Goal: Ask a question

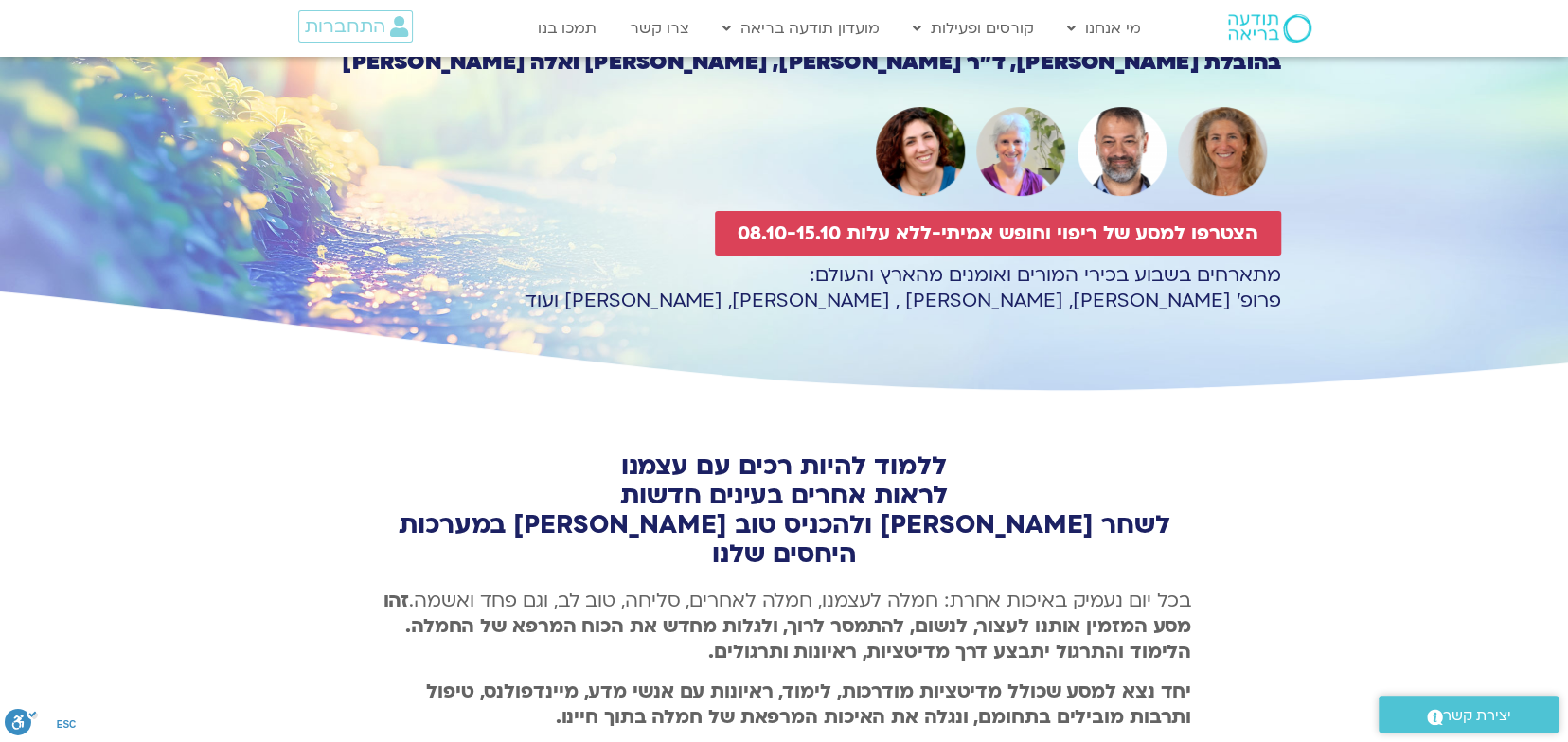
scroll to position [284, 0]
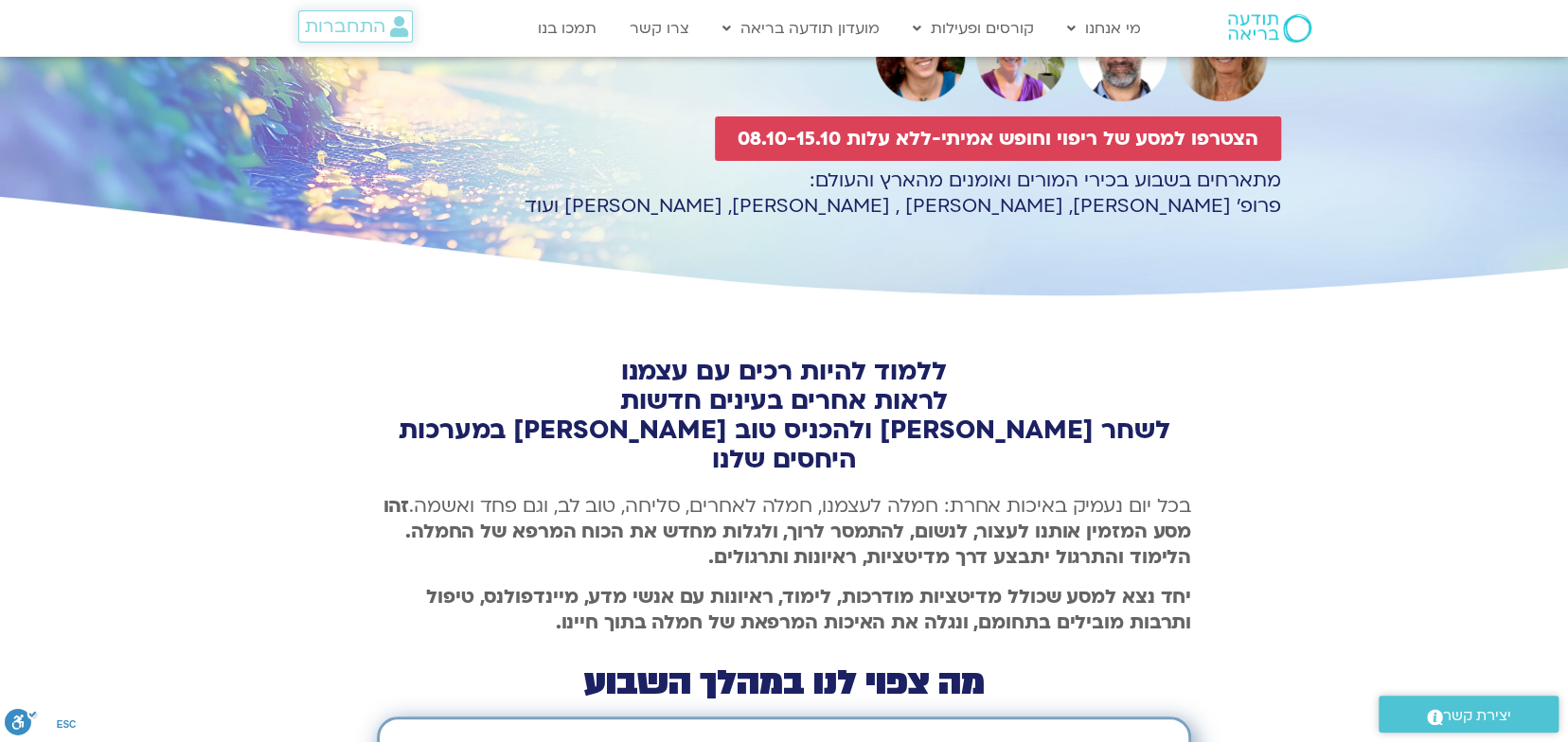
click at [375, 32] on span "התחברות" at bounding box center [344, 26] width 81 height 21
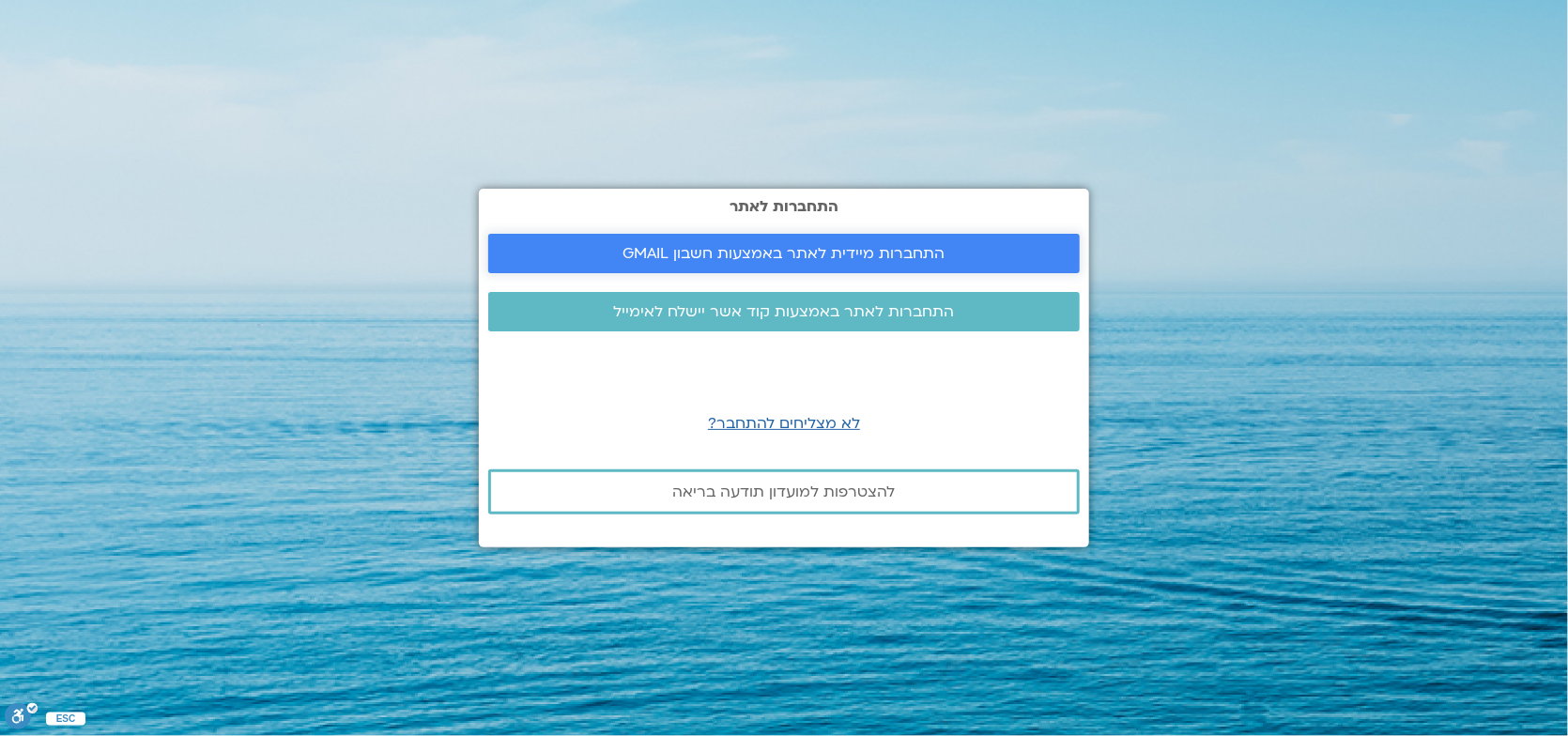
click at [783, 258] on span "התחברות מיידית לאתר באמצעות חשבון GMAIL" at bounding box center [784, 253] width 322 height 17
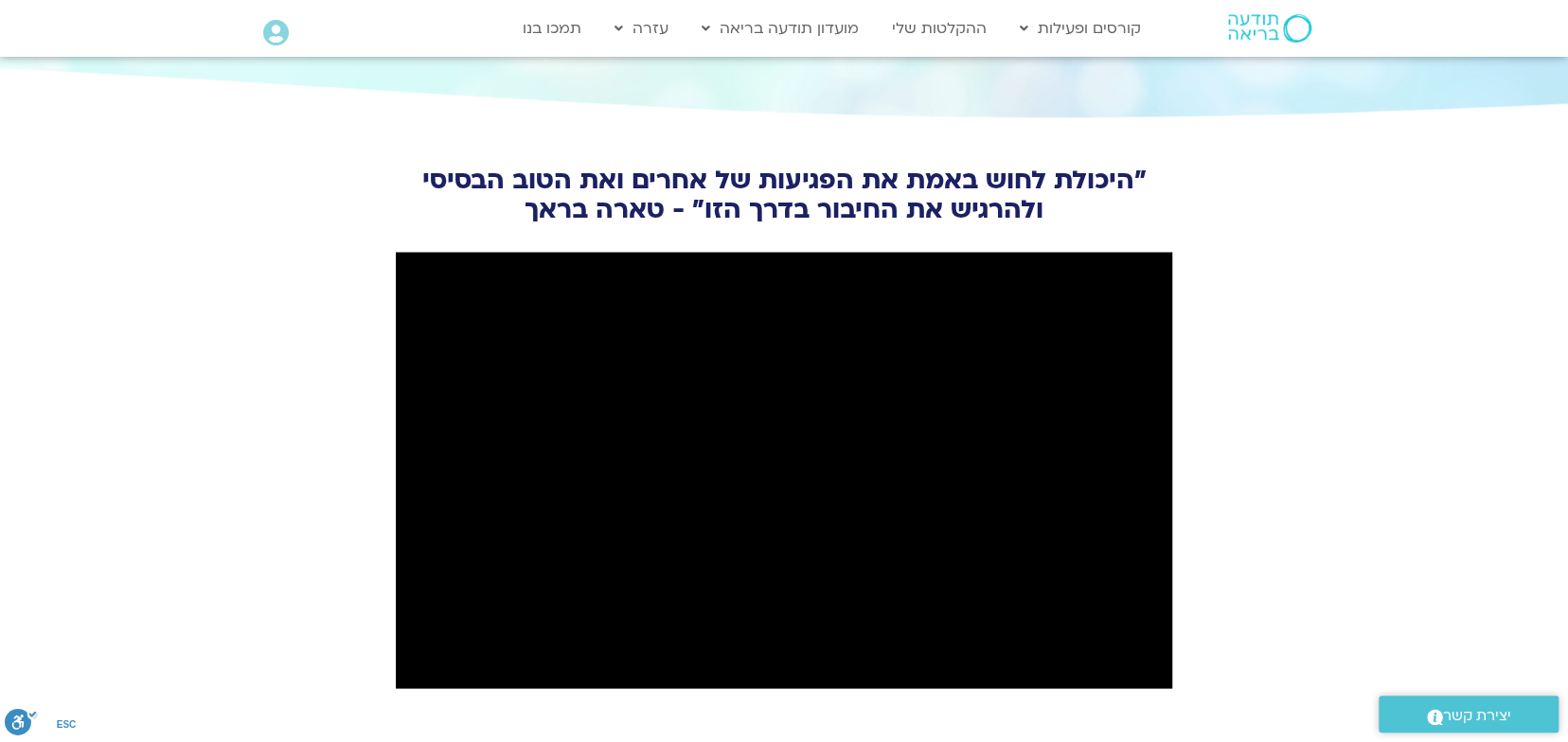
scroll to position [2178, 0]
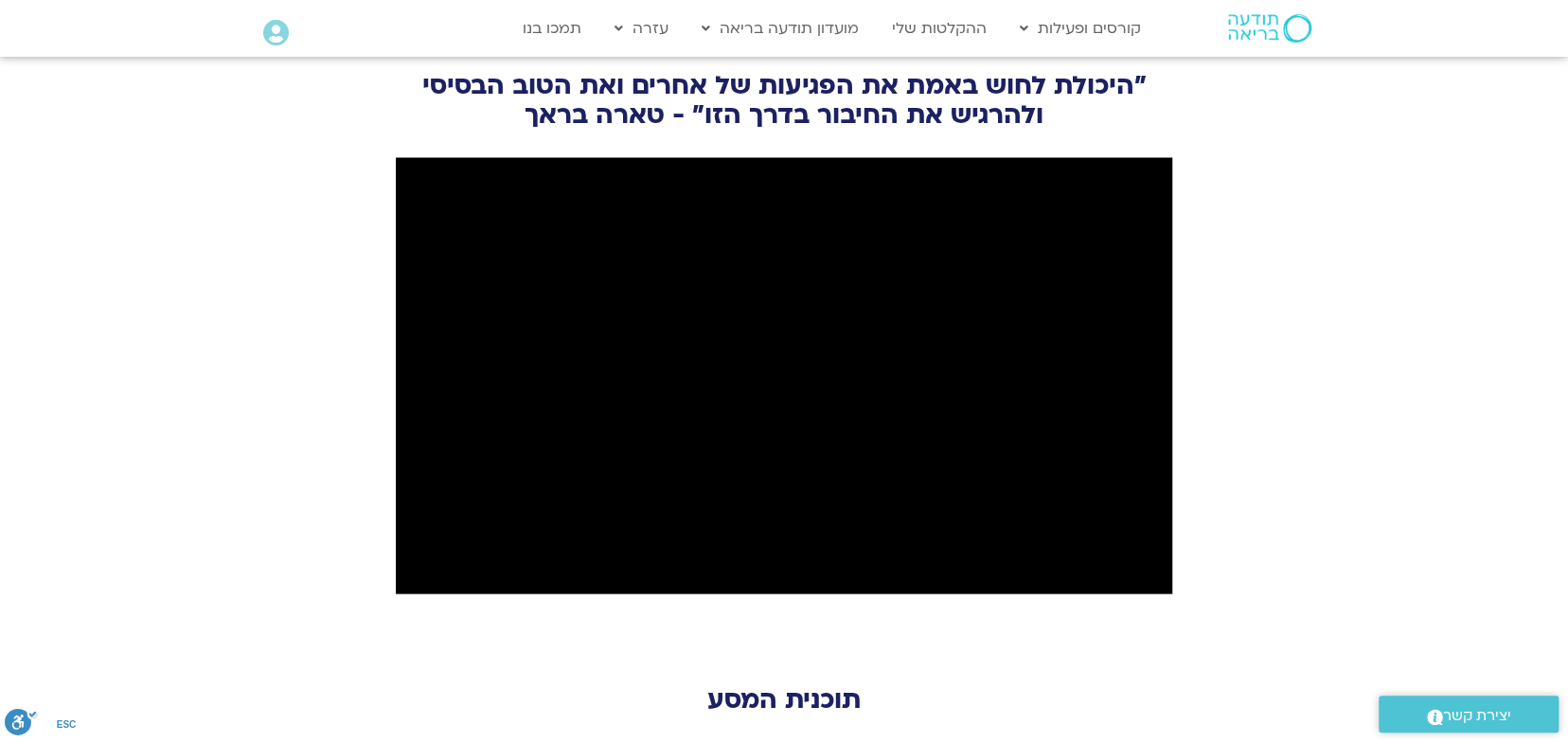
click at [1486, 720] on span "יצירת קשר" at bounding box center [1477, 717] width 68 height 26
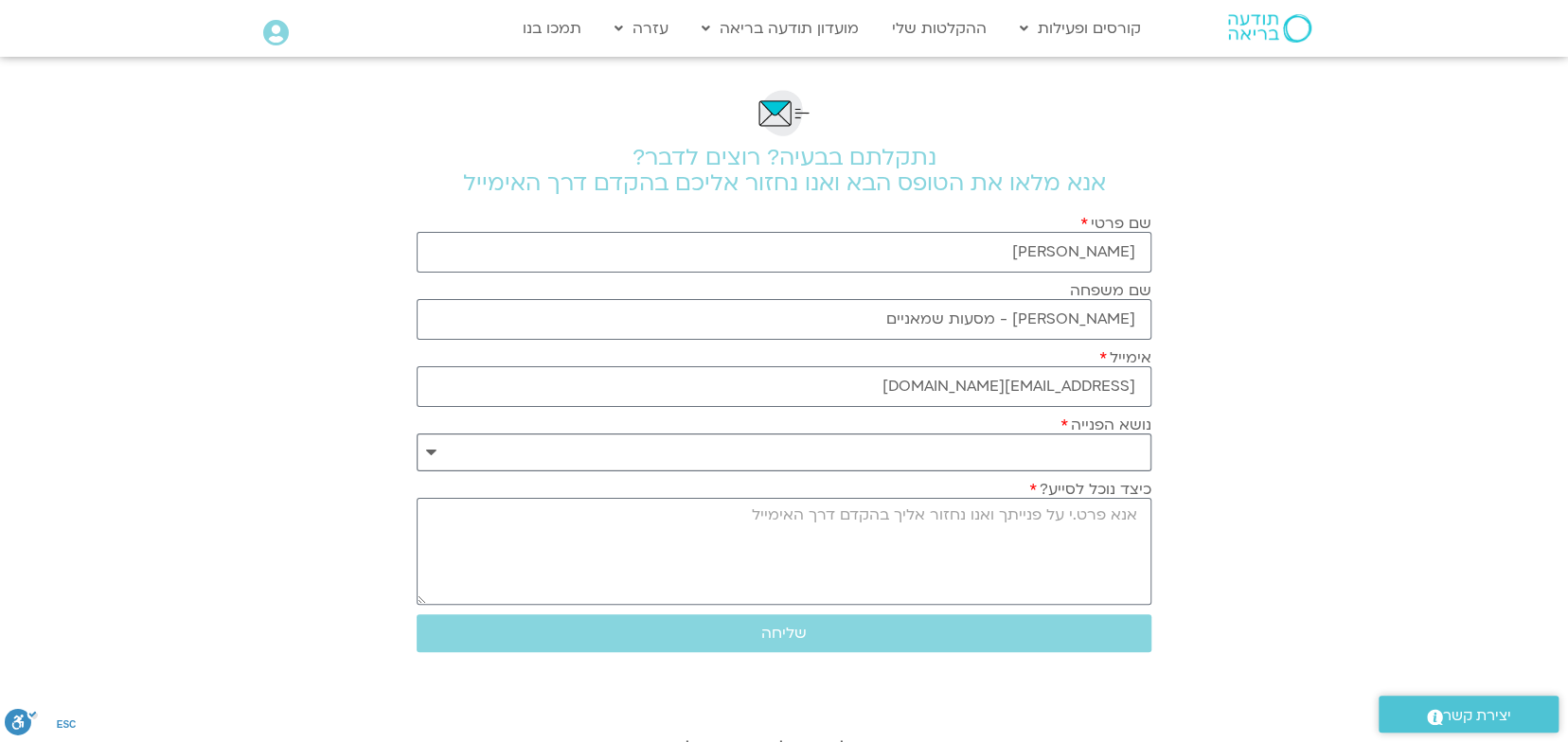
click at [1111, 449] on select "**********" at bounding box center [784, 452] width 735 height 38
select select "**********"
click at [416, 433] on select "**********" at bounding box center [784, 452] width 735 height 38
click at [1085, 502] on textarea "כיצד נוכל לסייע?" at bounding box center [784, 551] width 735 height 107
type textarea "אני רשומה לקורס על חמלה עצמית, איפה אני רואה התחברות בזום ?"
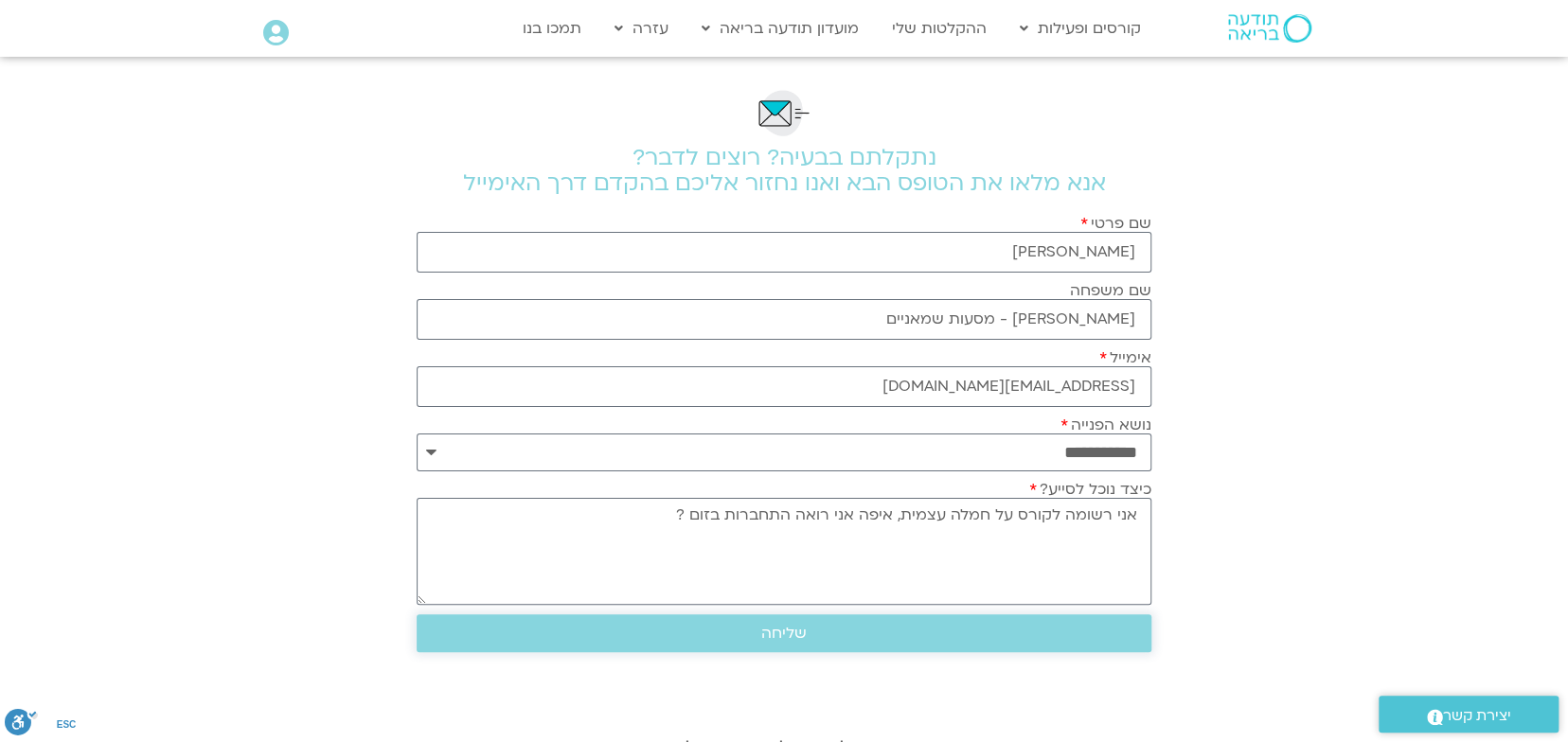
click at [789, 634] on span "שליחה" at bounding box center [784, 633] width 46 height 17
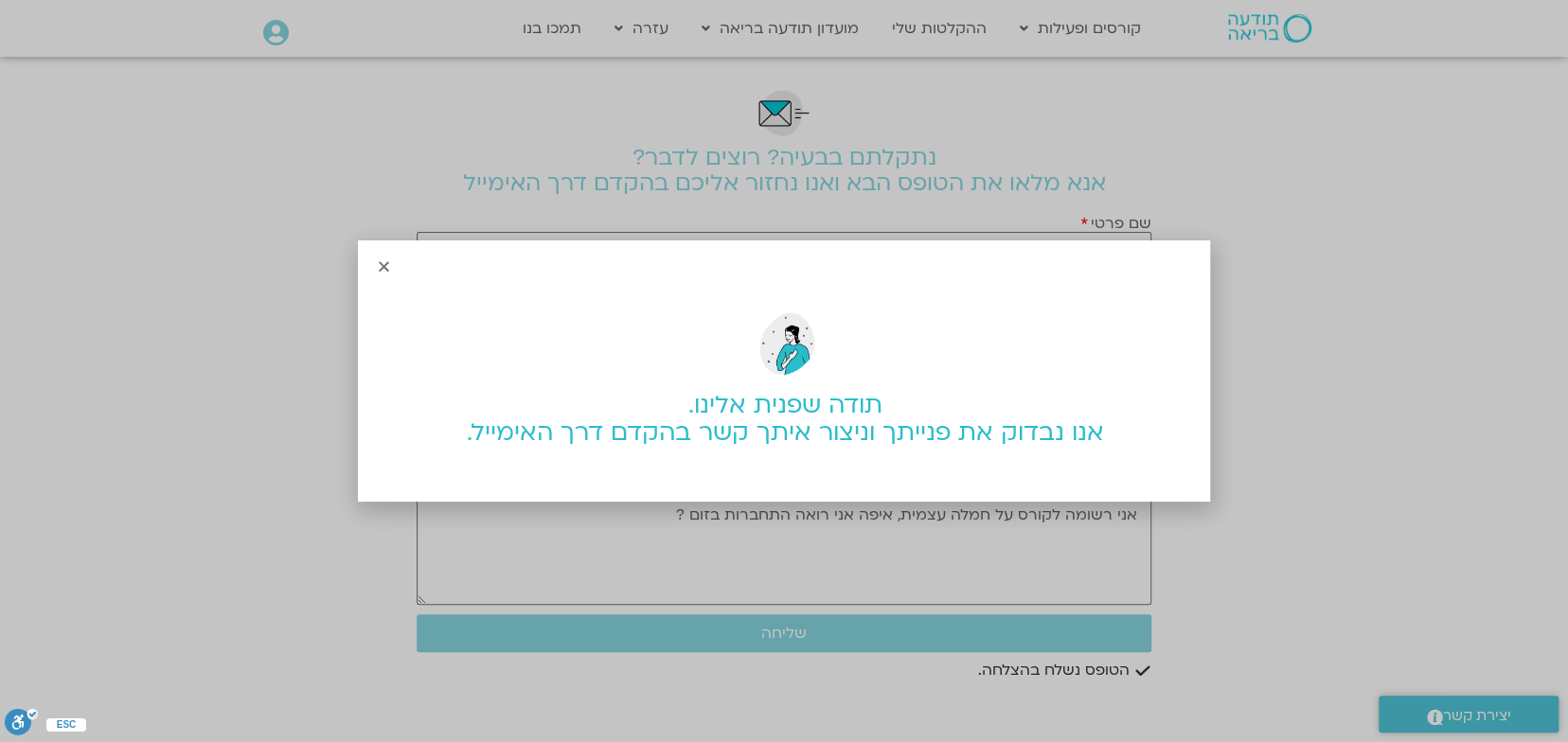
click at [383, 266] on icon "Close" at bounding box center [384, 267] width 14 height 14
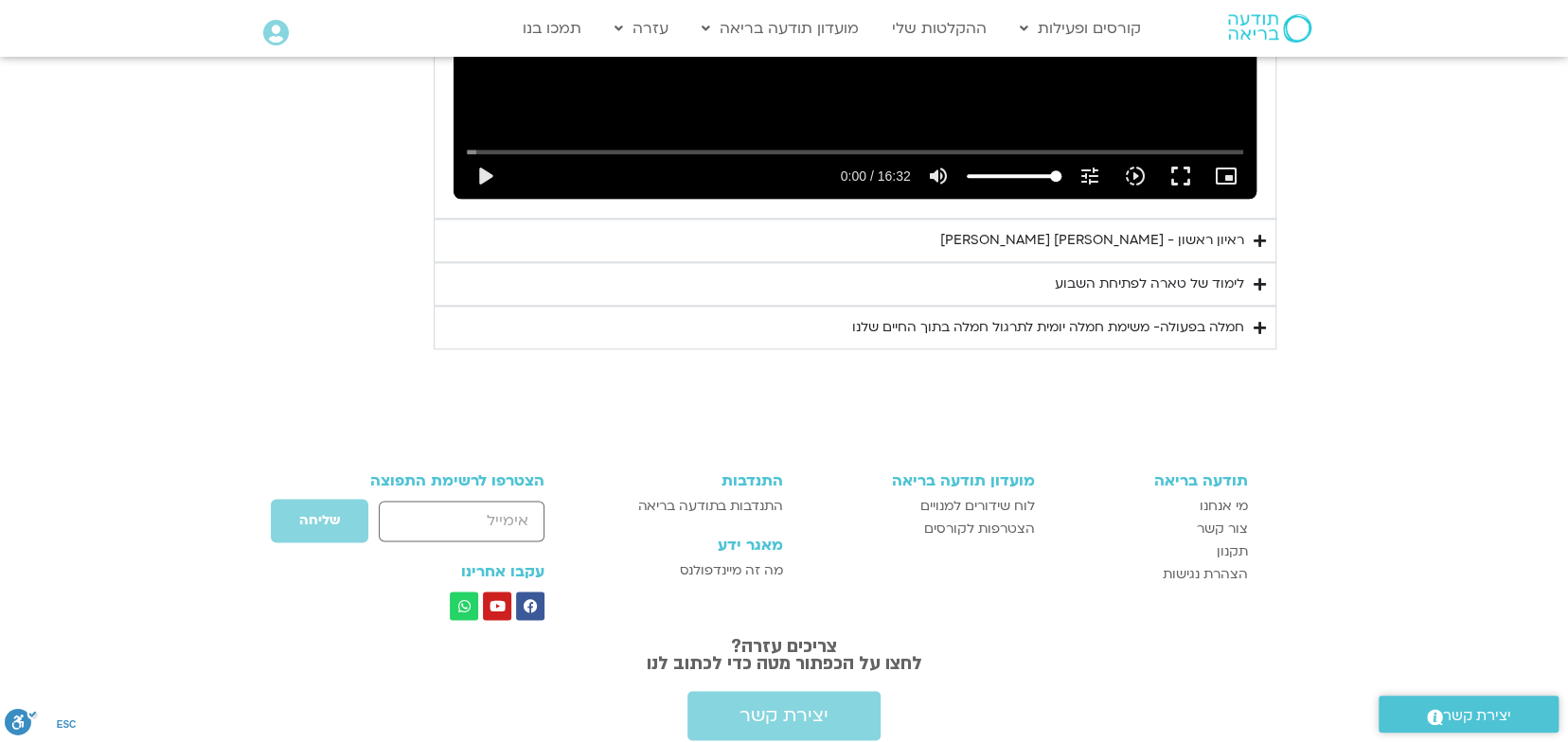
scroll to position [1490, 0]
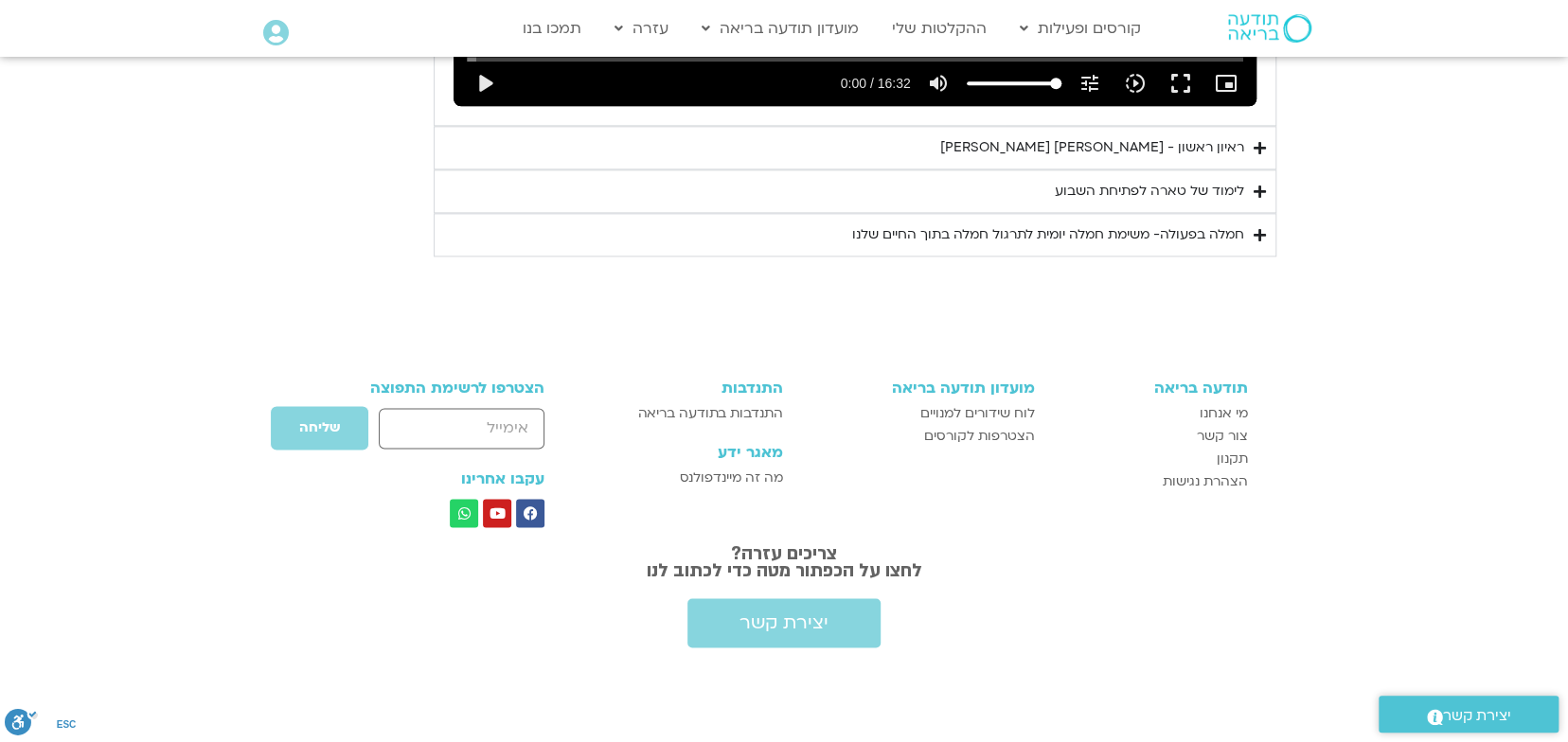
click at [1257, 232] on icon "Accordion. Open links with Enter or Space, close with Escape, and navigate with…" at bounding box center [1259, 236] width 12 height 14
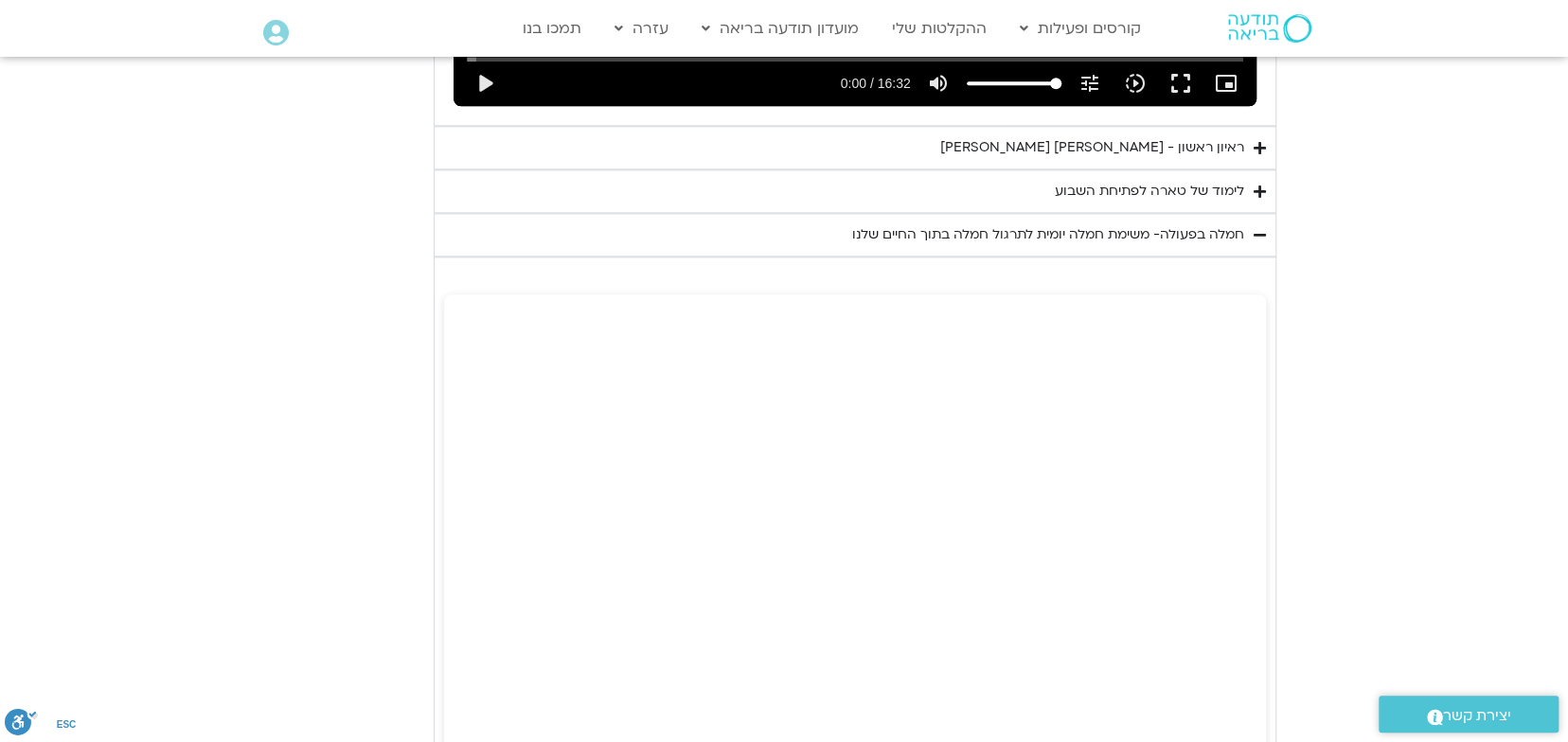
click at [1257, 232] on icon "Accordion. Open links with Enter or Space, close with Escape, and navigate with…" at bounding box center [1259, 236] width 12 height 14
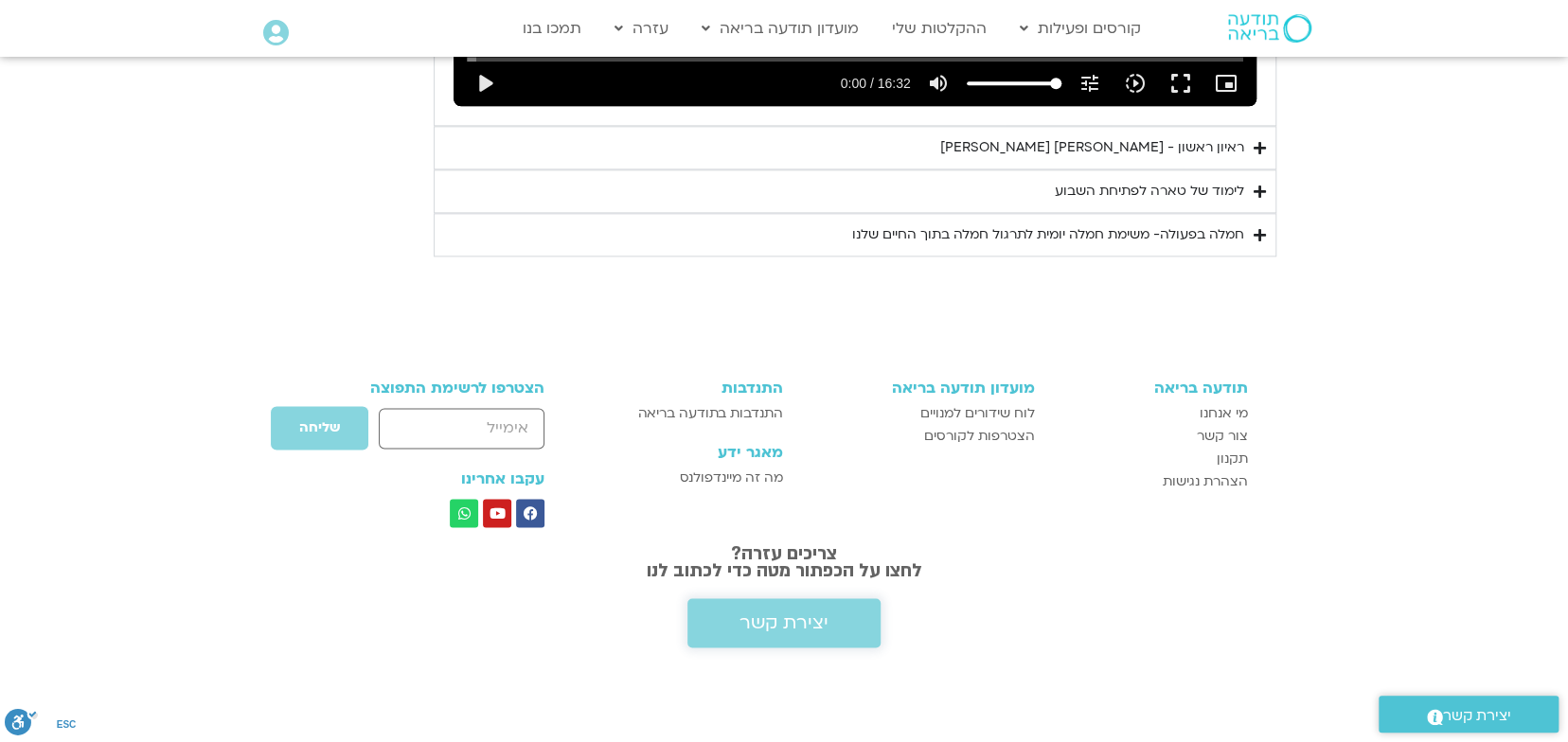
click at [776, 641] on link "יצירת קשר" at bounding box center [783, 622] width 193 height 49
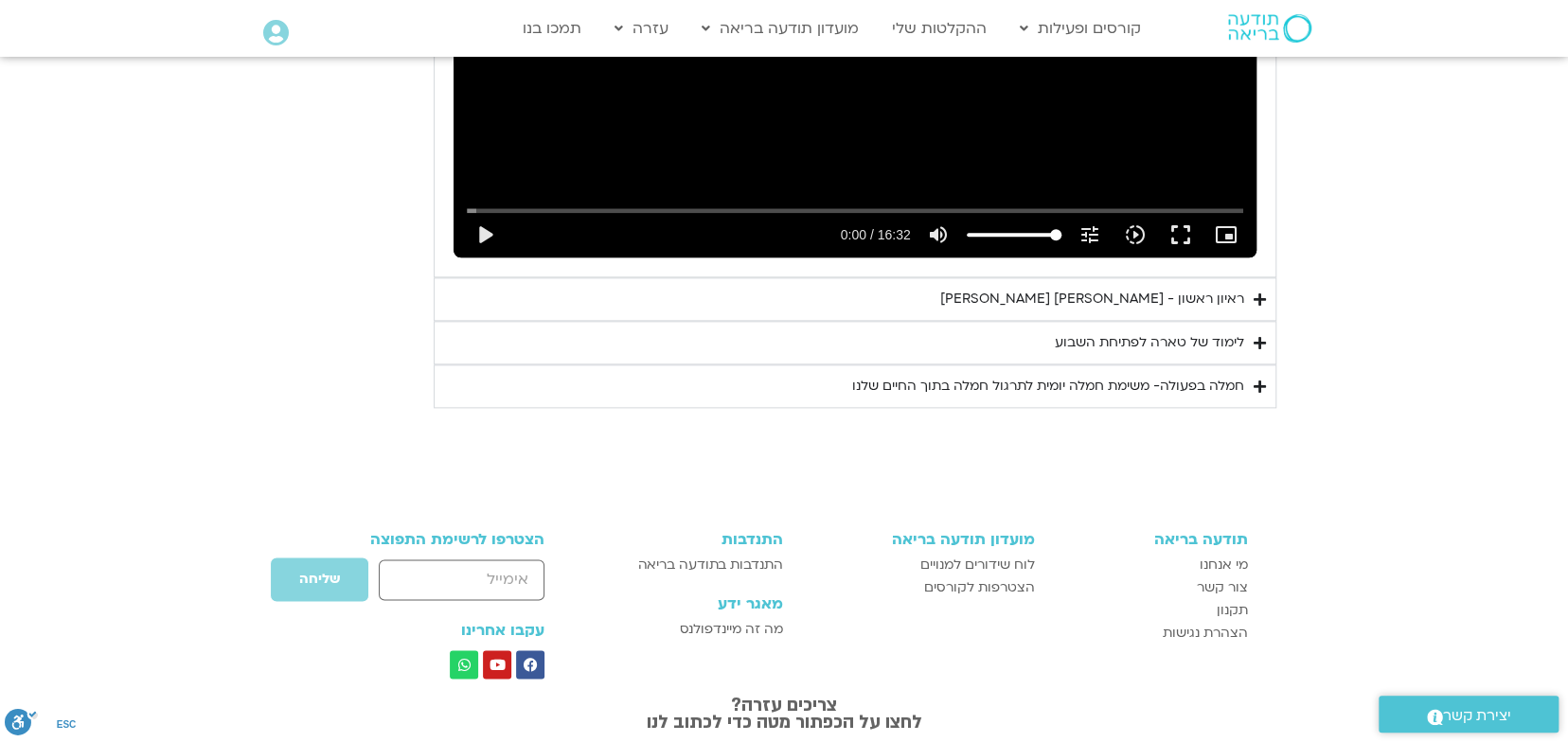
click at [1263, 380] on icon "Accordion. Open links with Enter or Space, close with Escape, and navigate with…" at bounding box center [1259, 386] width 12 height 14
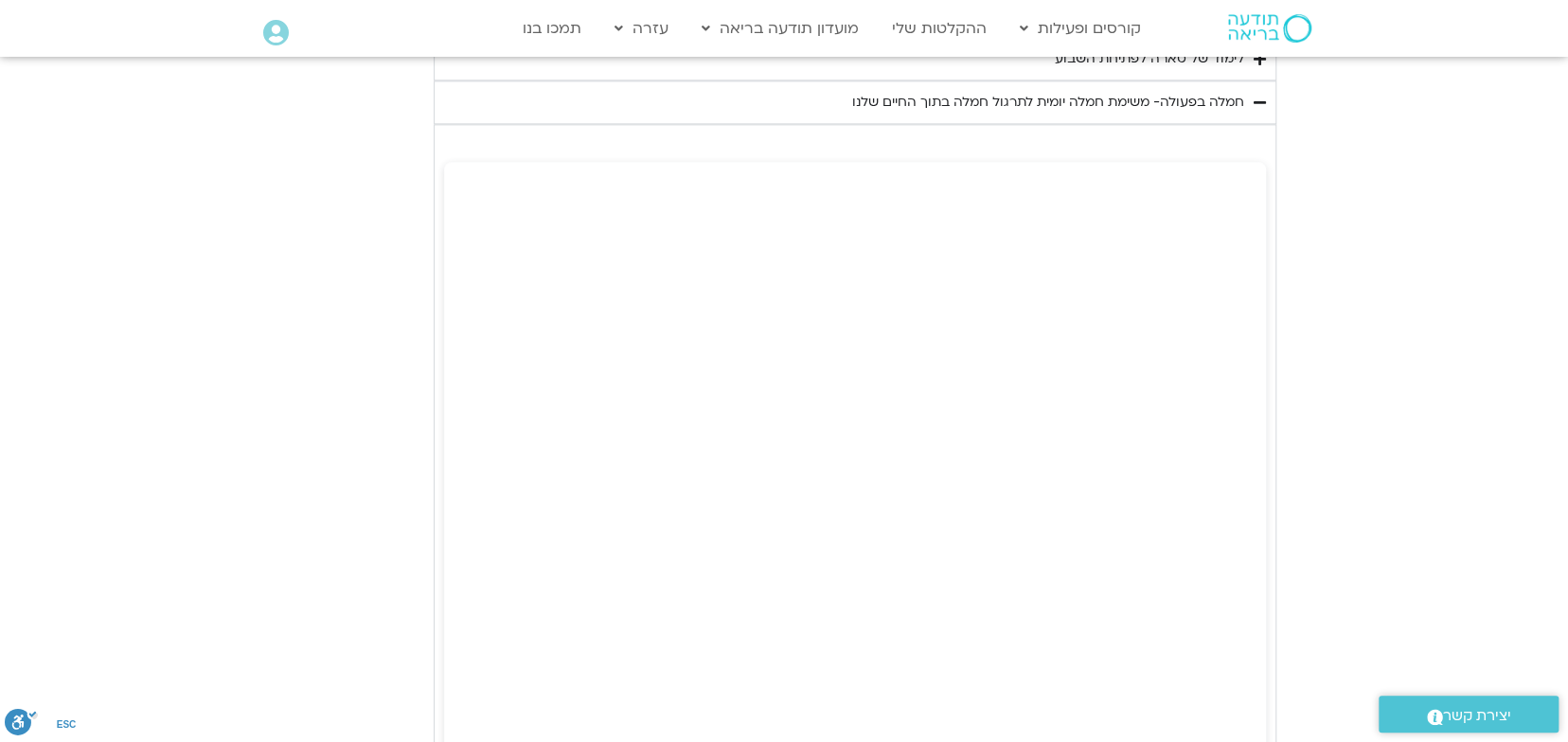
scroll to position [1339, 0]
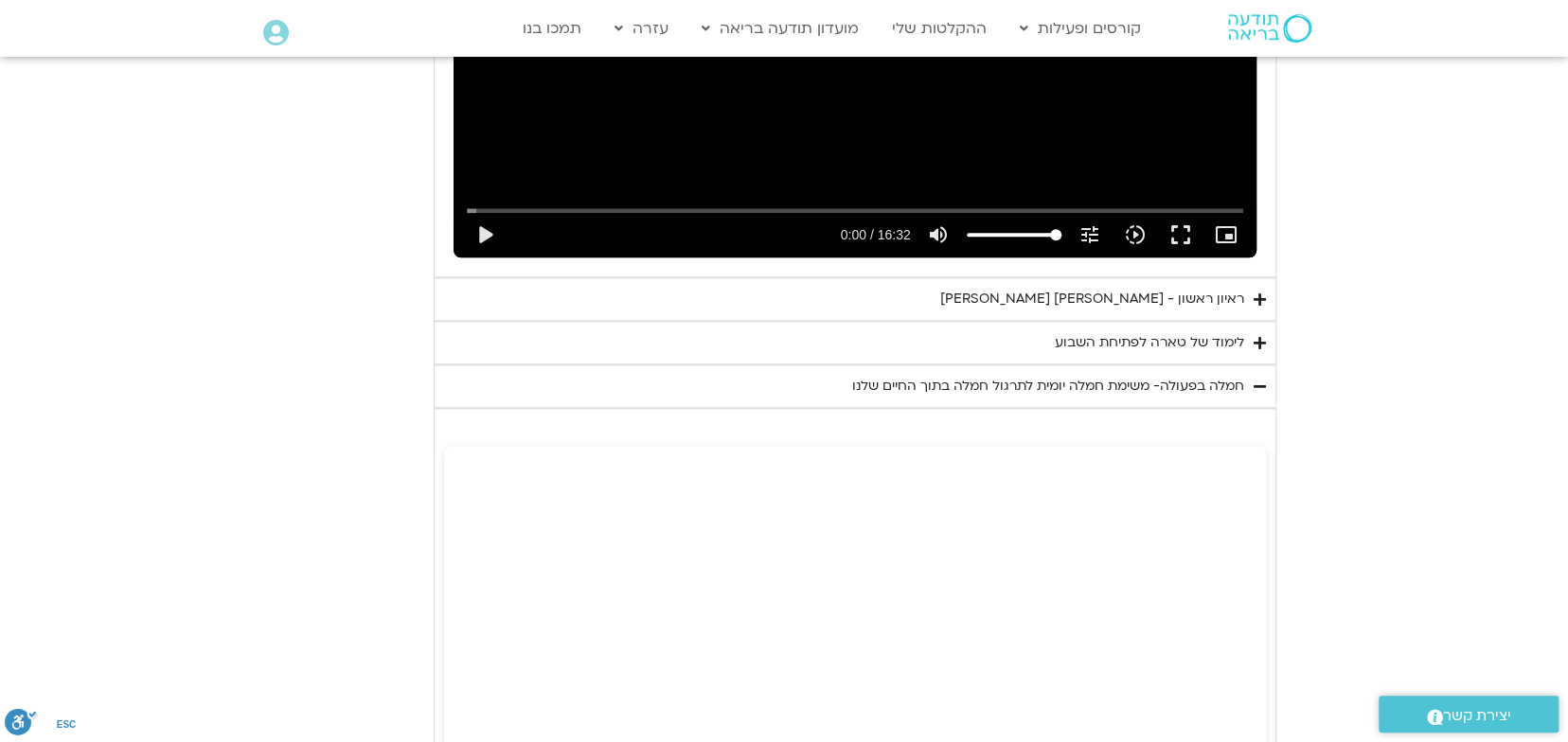
click at [1259, 337] on icon "Accordion. Open links with Enter or Space, close with Escape, and navigate with…" at bounding box center [1259, 344] width 12 height 14
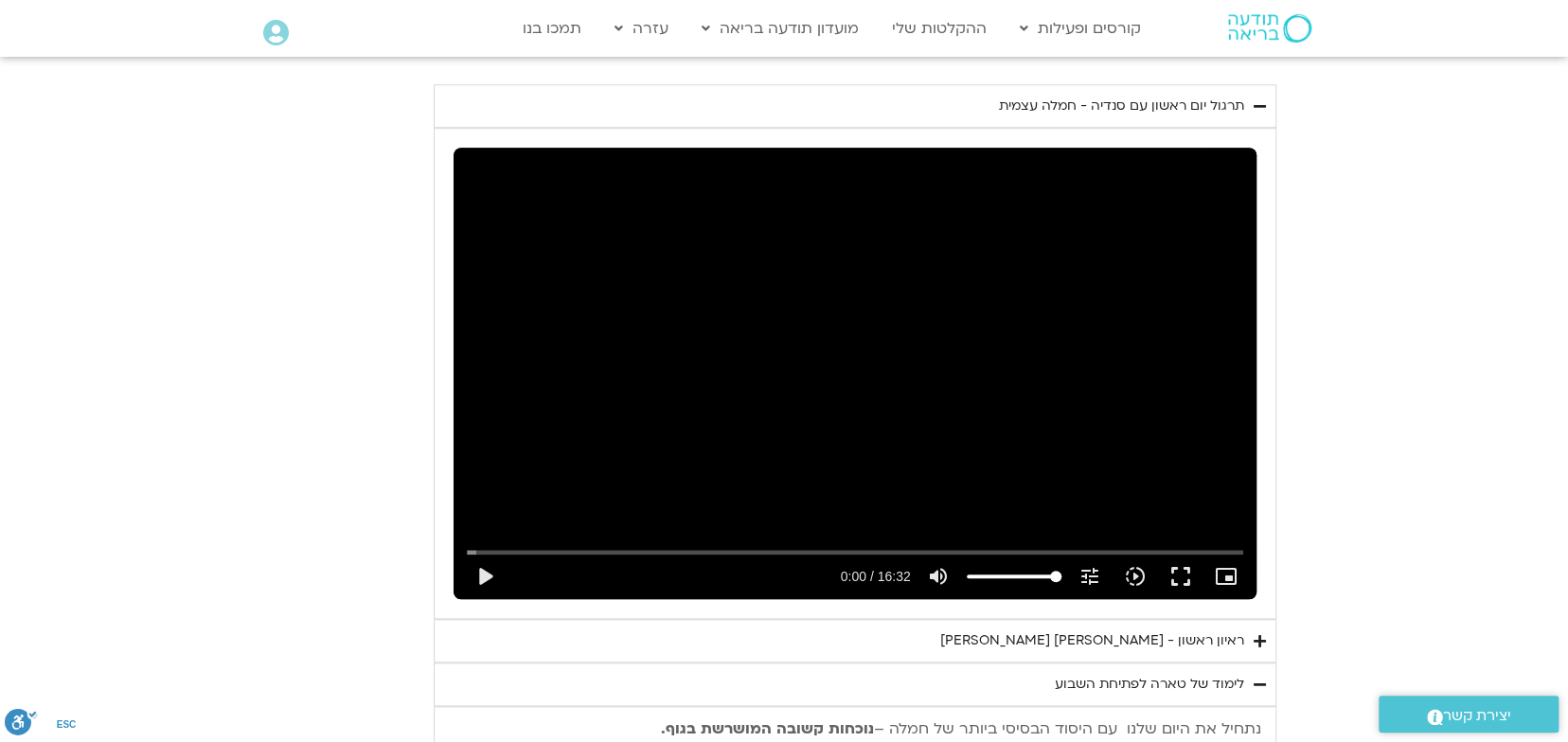
scroll to position [903, 0]
